Goal: Transaction & Acquisition: Obtain resource

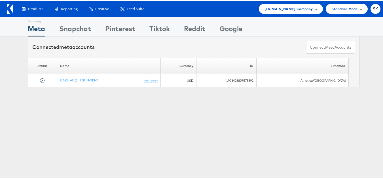
click at [294, 7] on span "[DOMAIN_NAME] Company" at bounding box center [288, 8] width 48 height 6
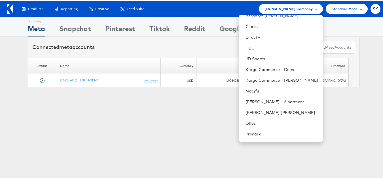
scroll to position [57, 0]
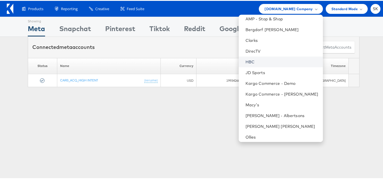
click at [247, 59] on link "HBC" at bounding box center [281, 61] width 73 height 6
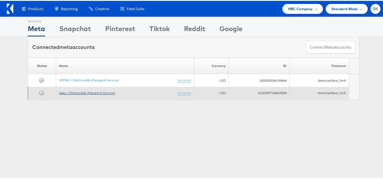
click at [92, 92] on link "Saks / StitcherAds (Managed Service)" at bounding box center [87, 92] width 56 height 4
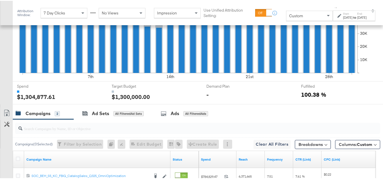
scroll to position [255, 0]
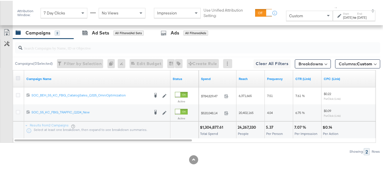
click at [18, 80] on icon at bounding box center [18, 77] width 4 height 4
click at [0, 0] on input "checkbox" at bounding box center [0, 0] width 0 height 0
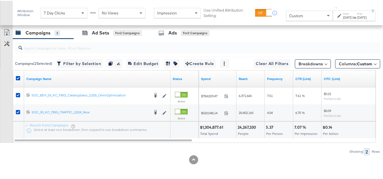
click at [357, 17] on div "Sep 30th 2025" at bounding box center [361, 16] width 9 height 5
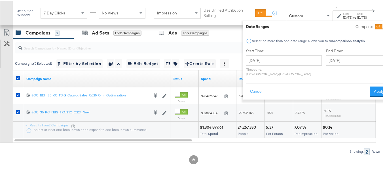
click at [21, 81] on div at bounding box center [19, 78] width 6 height 6
click at [18, 80] on icon at bounding box center [18, 77] width 4 height 4
click at [0, 0] on input "checkbox" at bounding box center [0, 0] width 0 height 0
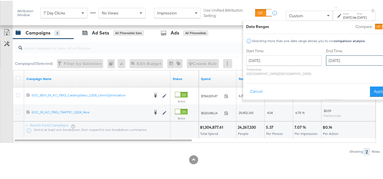
click at [339, 62] on input "September 30th 2025" at bounding box center [355, 60] width 59 height 10
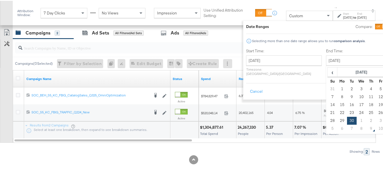
click at [386, 72] on span "›" at bounding box center [390, 71] width 9 height 8
click at [356, 98] on td "8" at bounding box center [361, 96] width 10 height 8
type input "October 8th 2025"
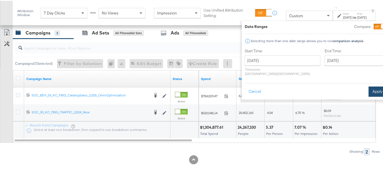
click at [368, 86] on button "Apply" at bounding box center [377, 91] width 18 height 10
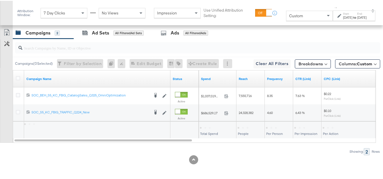
scroll to position [263, 0]
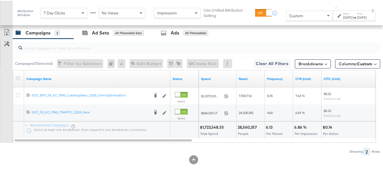
click at [17, 76] on icon at bounding box center [18, 77] width 4 height 4
click at [0, 0] on input "checkbox" at bounding box center [0, 0] width 0 height 0
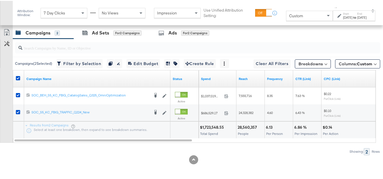
click at [357, 19] on div "Oct 8th 2025" at bounding box center [361, 16] width 9 height 5
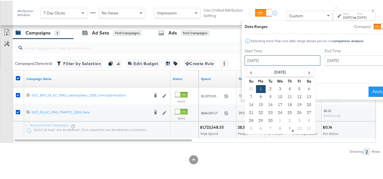
click at [275, 63] on input "September 1st 2025" at bounding box center [282, 60] width 76 height 10
click at [304, 72] on span "›" at bounding box center [308, 71] width 9 height 8
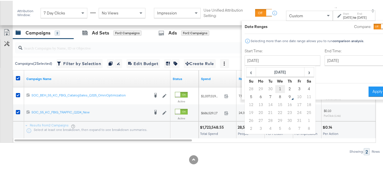
click at [275, 88] on td "1" at bounding box center [280, 88] width 10 height 8
type input "October 1st 2025"
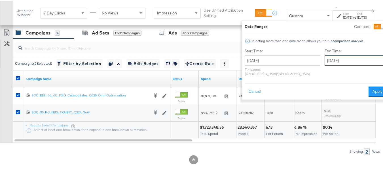
click at [330, 57] on input "October 8th 2025" at bounding box center [353, 60] width 59 height 10
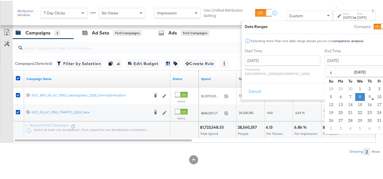
click at [355, 96] on td "8" at bounding box center [360, 96] width 10 height 8
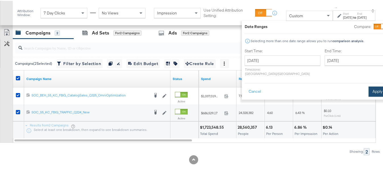
click at [368, 91] on button "Apply" at bounding box center [377, 91] width 18 height 10
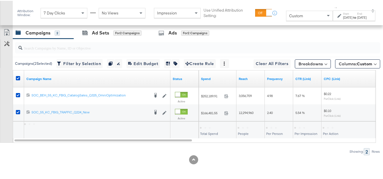
click at [351, 58] on div "Columns: Custom" at bounding box center [357, 61] width 45 height 9
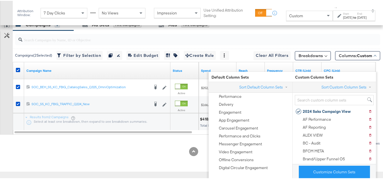
click at [2, 86] on div "Customize KPIs Export as CSV" at bounding box center [6, 76] width 13 height 116
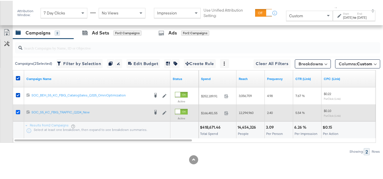
click at [17, 112] on icon at bounding box center [18, 111] width 4 height 4
click at [0, 0] on input "checkbox" at bounding box center [0, 0] width 0 height 0
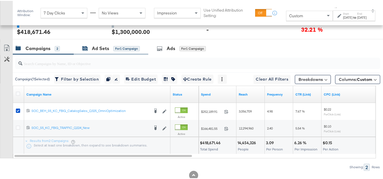
click at [121, 50] on div "for 1 Campaign" at bounding box center [126, 47] width 26 height 5
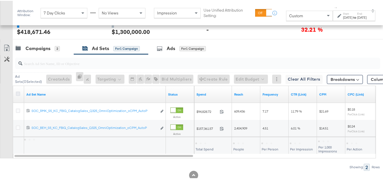
click at [17, 95] on icon at bounding box center [18, 93] width 4 height 4
click at [0, 0] on input "checkbox" at bounding box center [0, 0] width 0 height 0
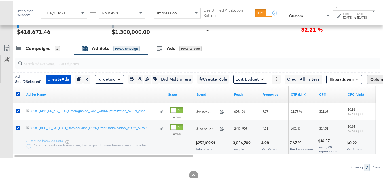
click at [370, 82] on span "Columns: Custom" at bounding box center [386, 79] width 33 height 6
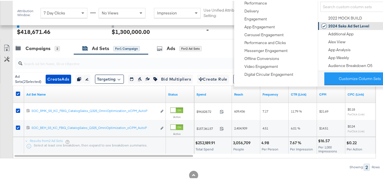
click at [332, 26] on div "2024 Saks Ad Set Level" at bounding box center [348, 25] width 41 height 5
click at [1, 125] on div "Customize KPIs Export as CSV" at bounding box center [6, 100] width 13 height 116
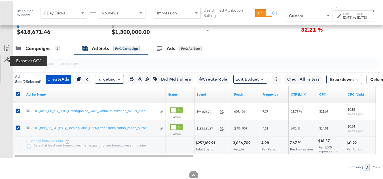
click at [7, 51] on icon at bounding box center [6, 47] width 7 height 7
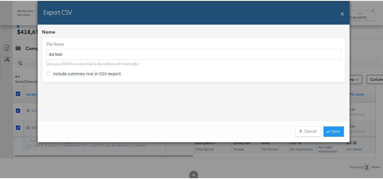
click at [61, 73] on span "Include summary row in CSV export" at bounding box center [87, 73] width 68 height 6
click at [0, 0] on input "Include summary row in CSV export" at bounding box center [0, 0] width 0 height 0
click at [330, 131] on link "Save" at bounding box center [333, 131] width 20 height 10
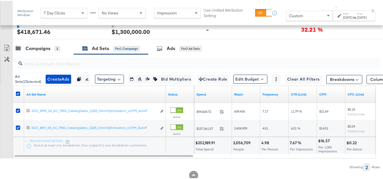
click at [345, 16] on div "Oct 1st 2025" at bounding box center [347, 16] width 9 height 5
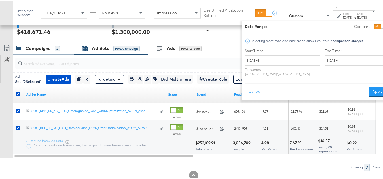
click at [35, 51] on div "Campaigns" at bounding box center [37, 47] width 25 height 7
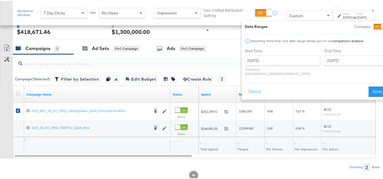
click at [19, 95] on icon at bounding box center [18, 93] width 4 height 4
click at [0, 0] on input "checkbox" at bounding box center [0, 0] width 0 height 0
click at [264, 66] on div "October 1st 2025 ‹ October 2025 › Su Mo Tu We Th Fr Sa 28 29 30 1 2 3 4 5 6 7 8…" at bounding box center [282, 65] width 76 height 20
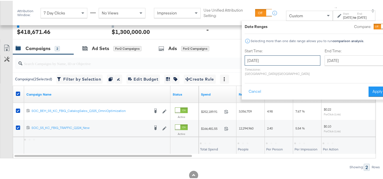
click at [264, 63] on input "October 1st 2025" at bounding box center [282, 60] width 76 height 10
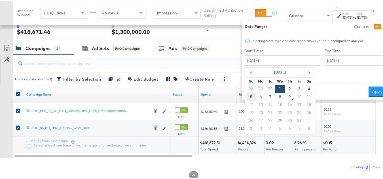
click at [246, 98] on td "5" at bounding box center [251, 96] width 10 height 8
type input "October 5th 2025"
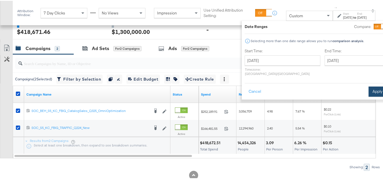
click at [369, 86] on button "Apply" at bounding box center [377, 91] width 18 height 10
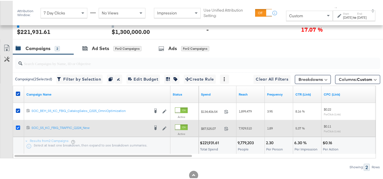
click at [18, 129] on icon at bounding box center [18, 127] width 4 height 4
click at [0, 0] on input "checkbox" at bounding box center [0, 0] width 0 height 0
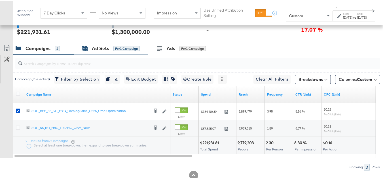
click at [113, 50] on div "for 1 Campaign" at bounding box center [126, 47] width 26 height 5
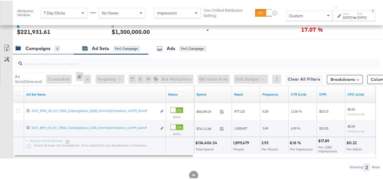
click at [45, 51] on div "Campaigns" at bounding box center [37, 47] width 25 height 7
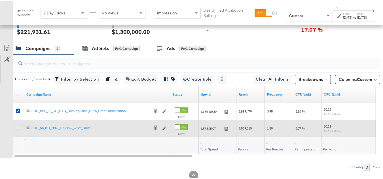
click at [19, 129] on icon at bounding box center [18, 127] width 4 height 4
click at [0, 0] on input "checkbox" at bounding box center [0, 0] width 0 height 0
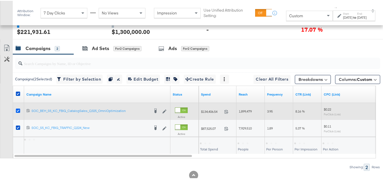
click at [19, 112] on icon at bounding box center [18, 110] width 4 height 4
click at [0, 0] on input "checkbox" at bounding box center [0, 0] width 0 height 0
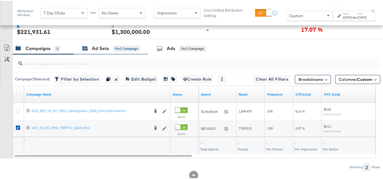
click at [91, 51] on div "Ad Sets for 1 Campaign" at bounding box center [110, 47] width 57 height 7
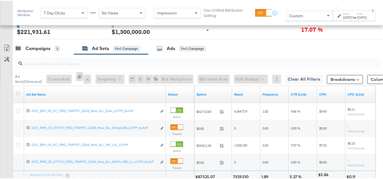
click at [16, 95] on icon at bounding box center [18, 93] width 4 height 4
click at [0, 0] on input "checkbox" at bounding box center [0, 0] width 0 height 0
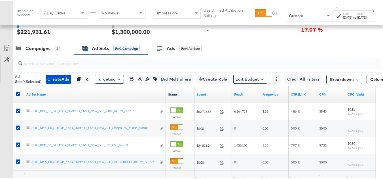
click at [174, 96] on link "Status" at bounding box center [180, 93] width 24 height 5
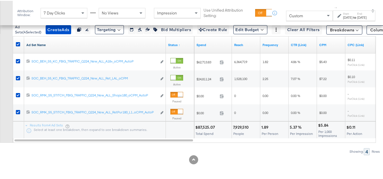
scroll to position [263, 0]
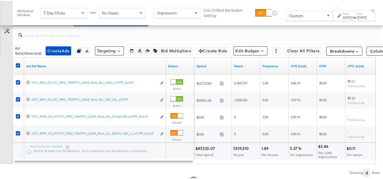
click at [39, 23] on div "Campaigns" at bounding box center [37, 19] width 25 height 7
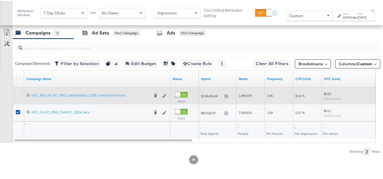
click at [18, 95] on icon at bounding box center [18, 94] width 4 height 4
click at [0, 0] on input "checkbox" at bounding box center [0, 0] width 0 height 0
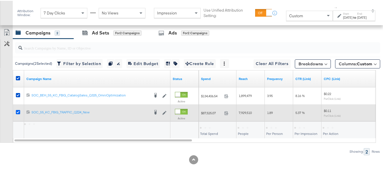
click at [18, 112] on icon at bounding box center [18, 111] width 4 height 4
click at [0, 0] on input "checkbox" at bounding box center [0, 0] width 0 height 0
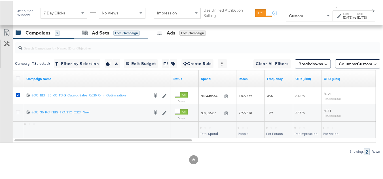
click at [102, 27] on div "Ad Sets for 1 Campaign" at bounding box center [111, 32] width 74 height 12
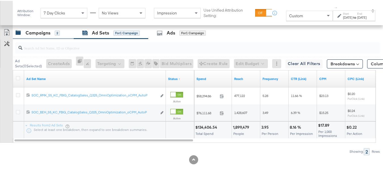
click at [39, 33] on div "Campaigns" at bounding box center [37, 32] width 25 height 7
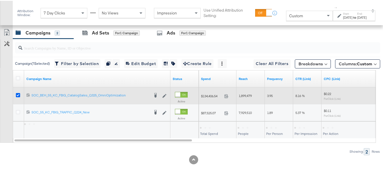
click at [16, 93] on icon at bounding box center [18, 94] width 4 height 4
click at [0, 0] on input "checkbox" at bounding box center [0, 0] width 0 height 0
